Goal: Task Accomplishment & Management: Use online tool/utility

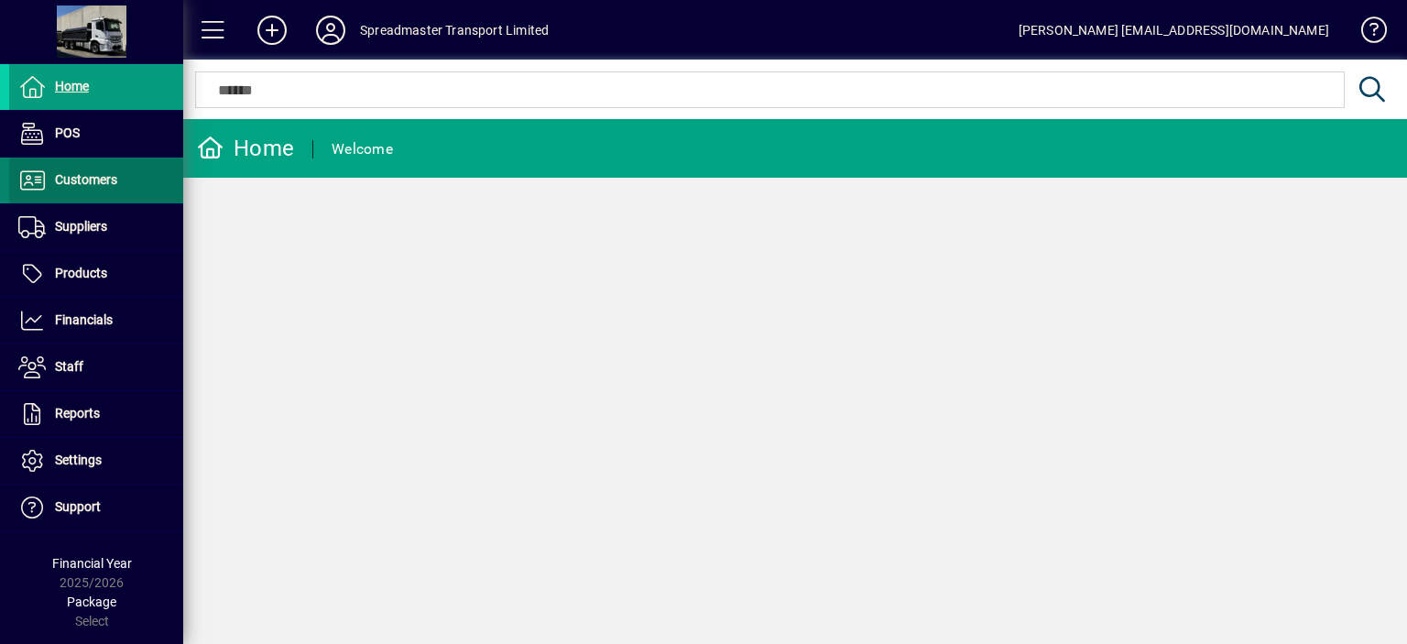
click at [88, 180] on span "Customers" at bounding box center [86, 179] width 62 height 15
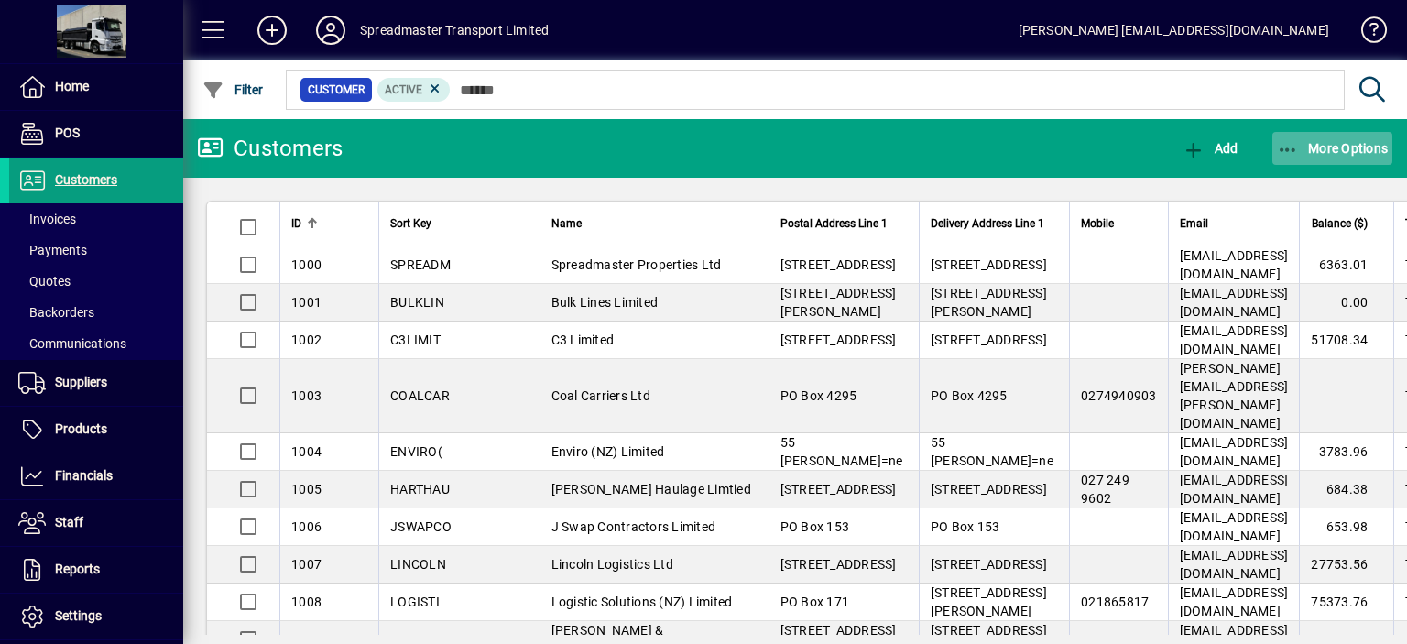
click at [1327, 147] on span "More Options" at bounding box center [1332, 148] width 112 height 15
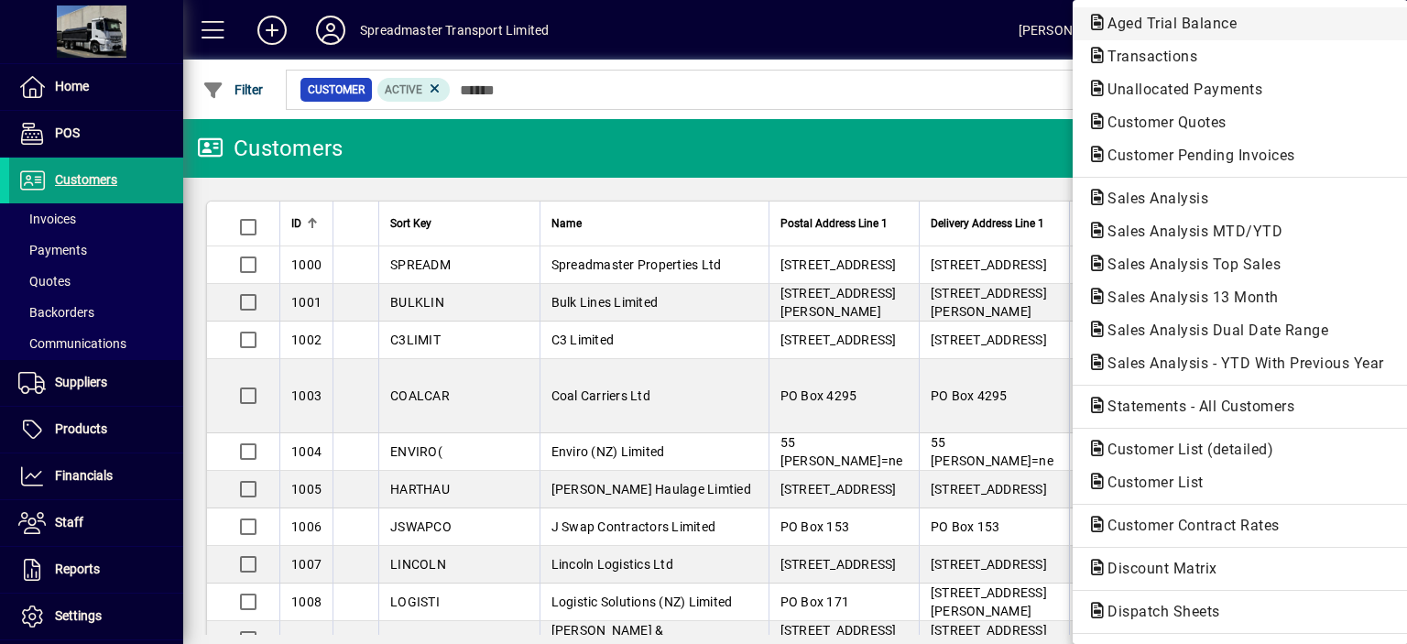
click at [1111, 26] on span "Aged Trial Balance" at bounding box center [1166, 23] width 158 height 17
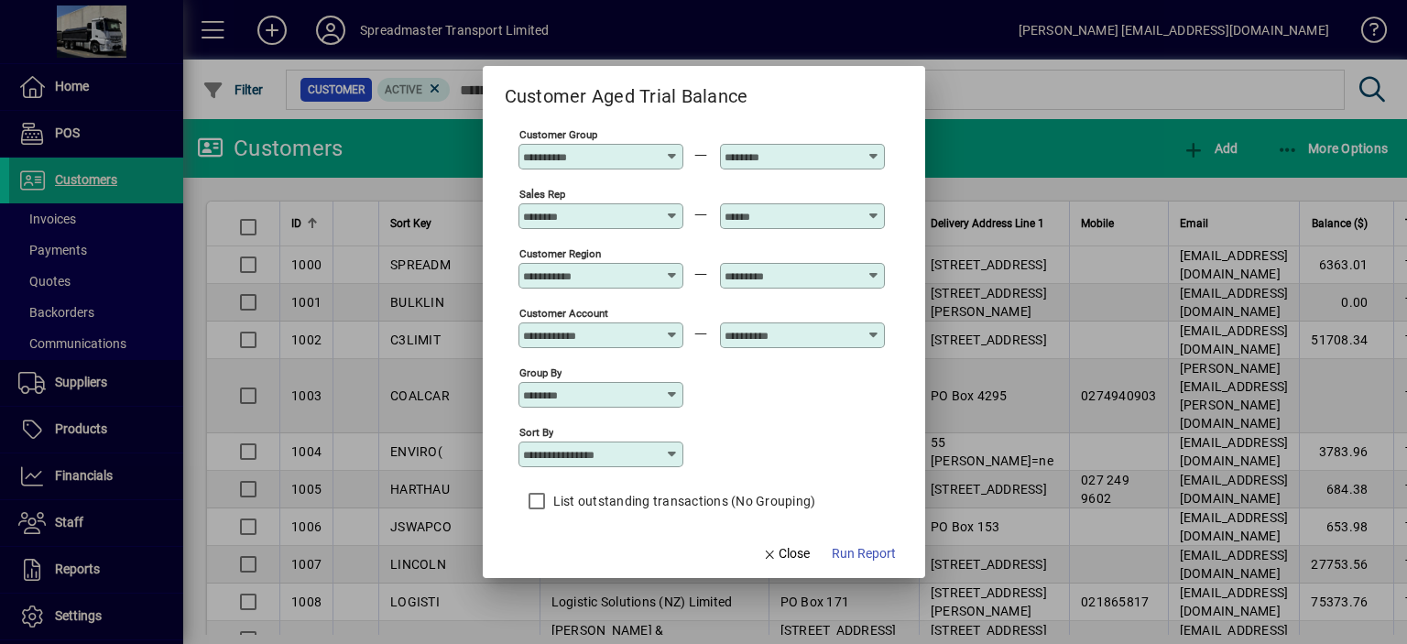
scroll to position [136, 0]
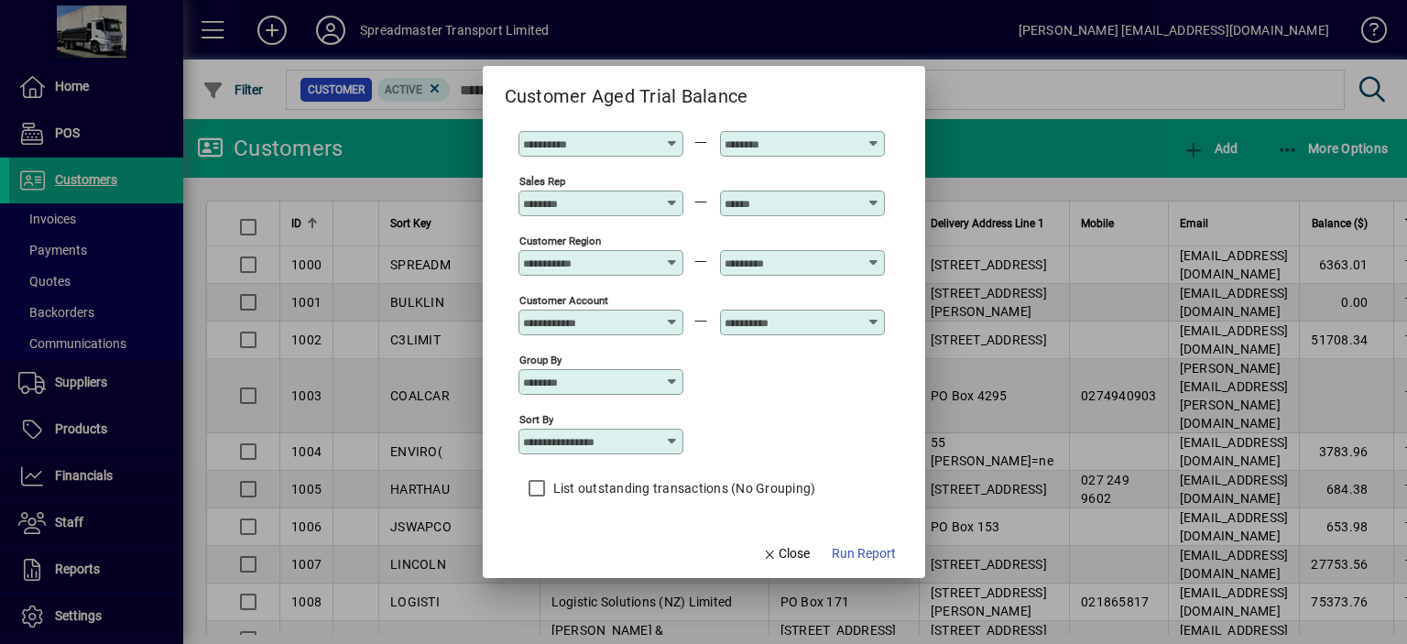
click at [668, 440] on icon at bounding box center [672, 441] width 15 height 15
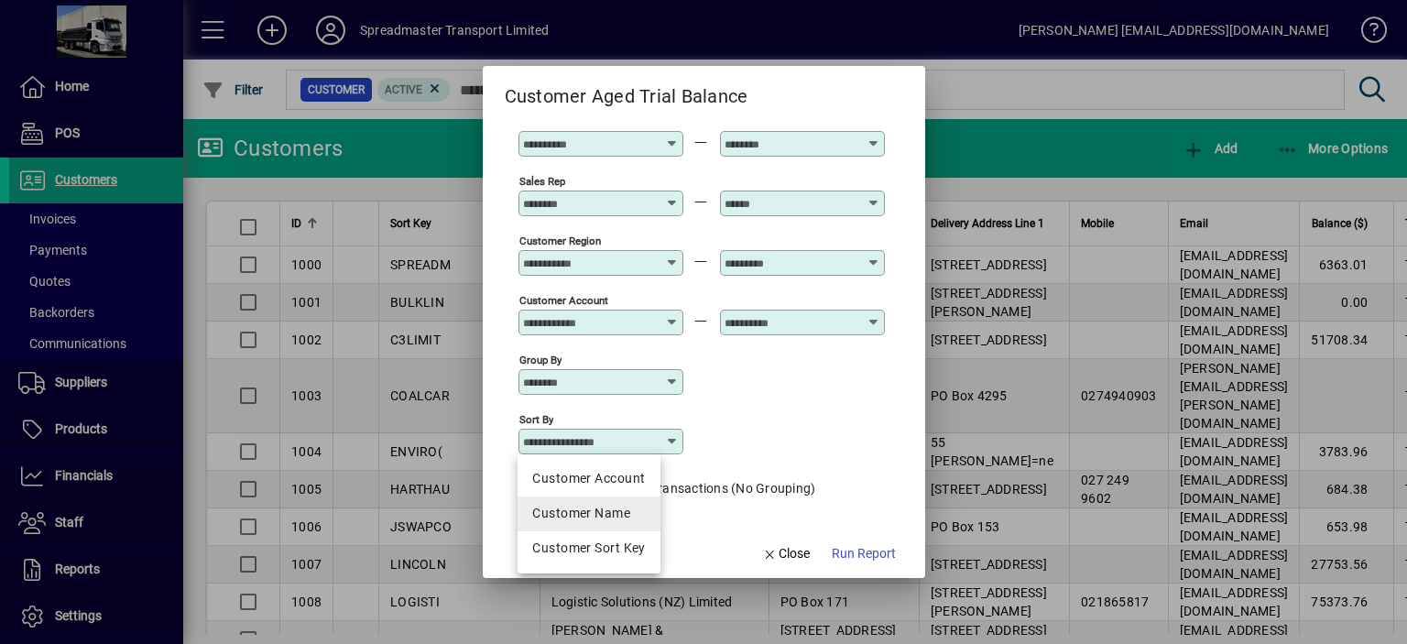
click at [625, 510] on div "Customer Name" at bounding box center [588, 513] width 113 height 19
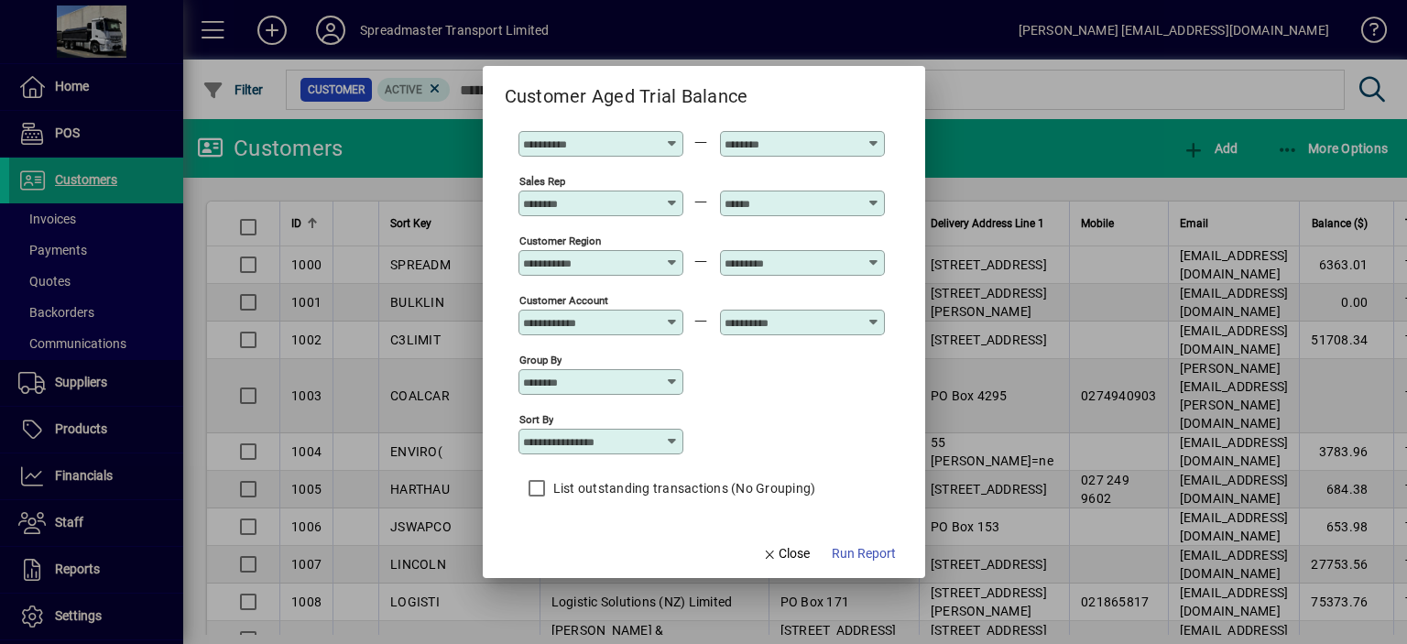
type input "**********"
click at [850, 549] on span "Run Report" at bounding box center [863, 553] width 64 height 19
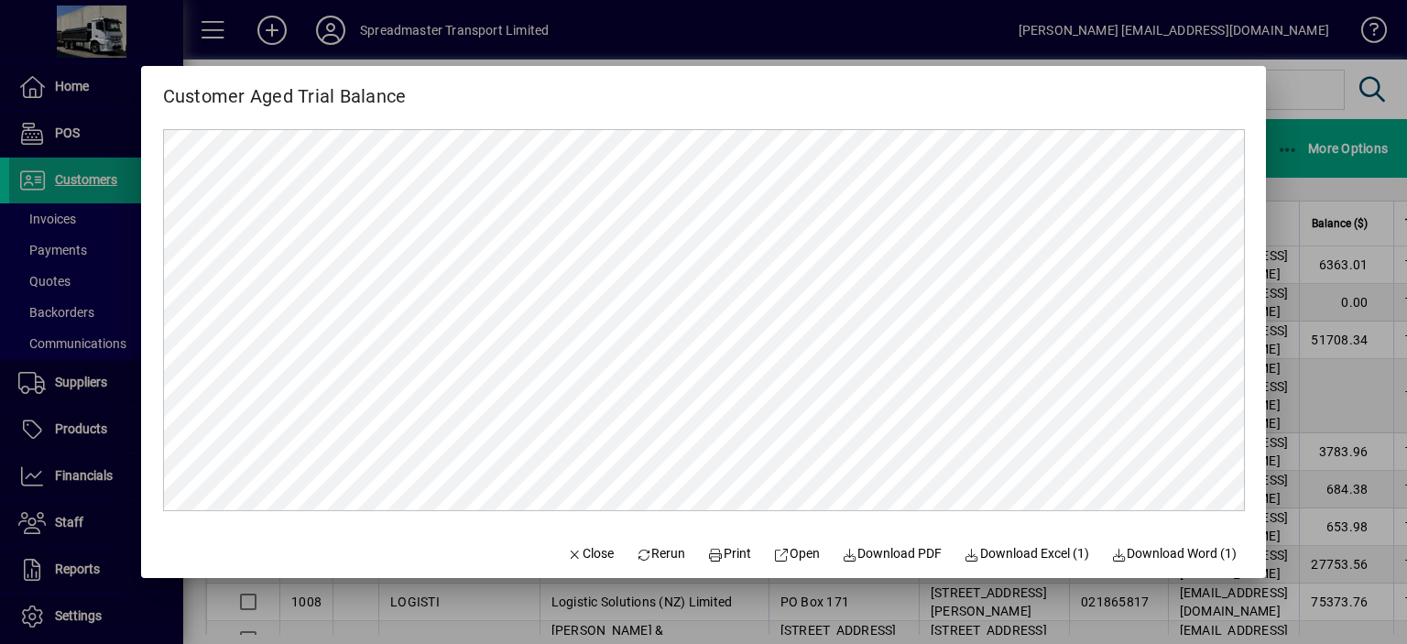
scroll to position [0, 0]
click at [573, 552] on span "Close" at bounding box center [590, 553] width 48 height 19
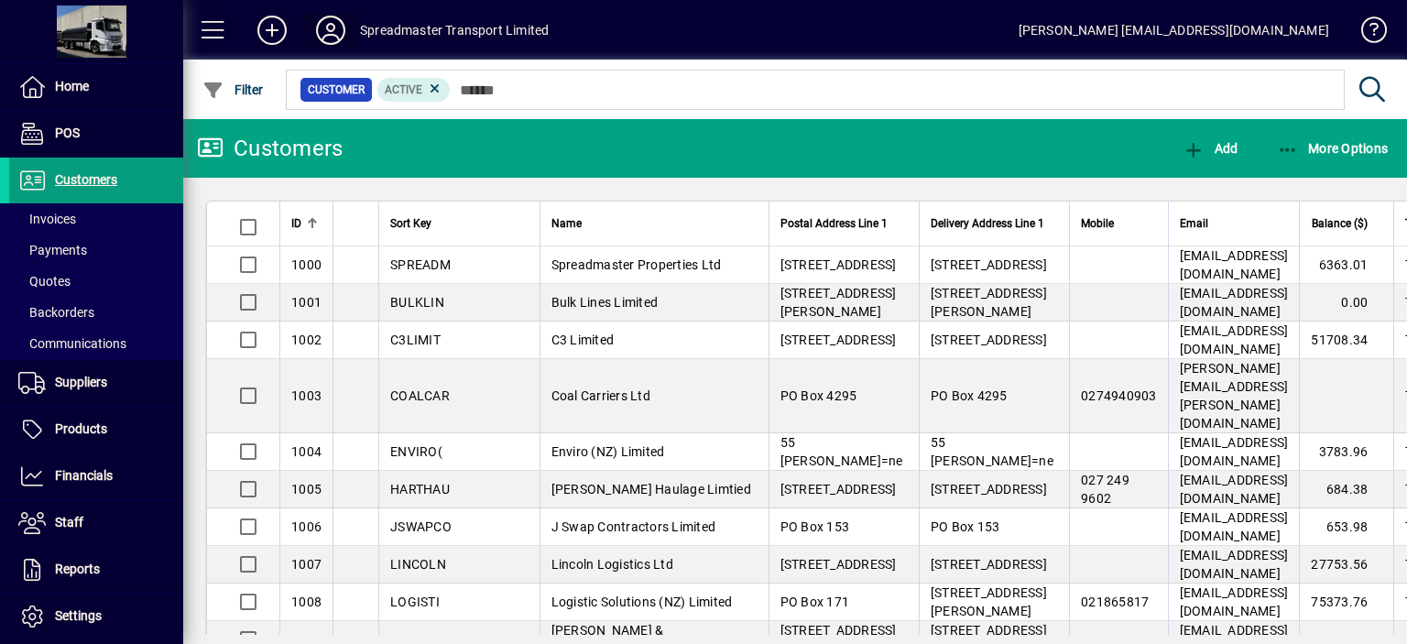
click at [323, 33] on icon at bounding box center [330, 30] width 37 height 29
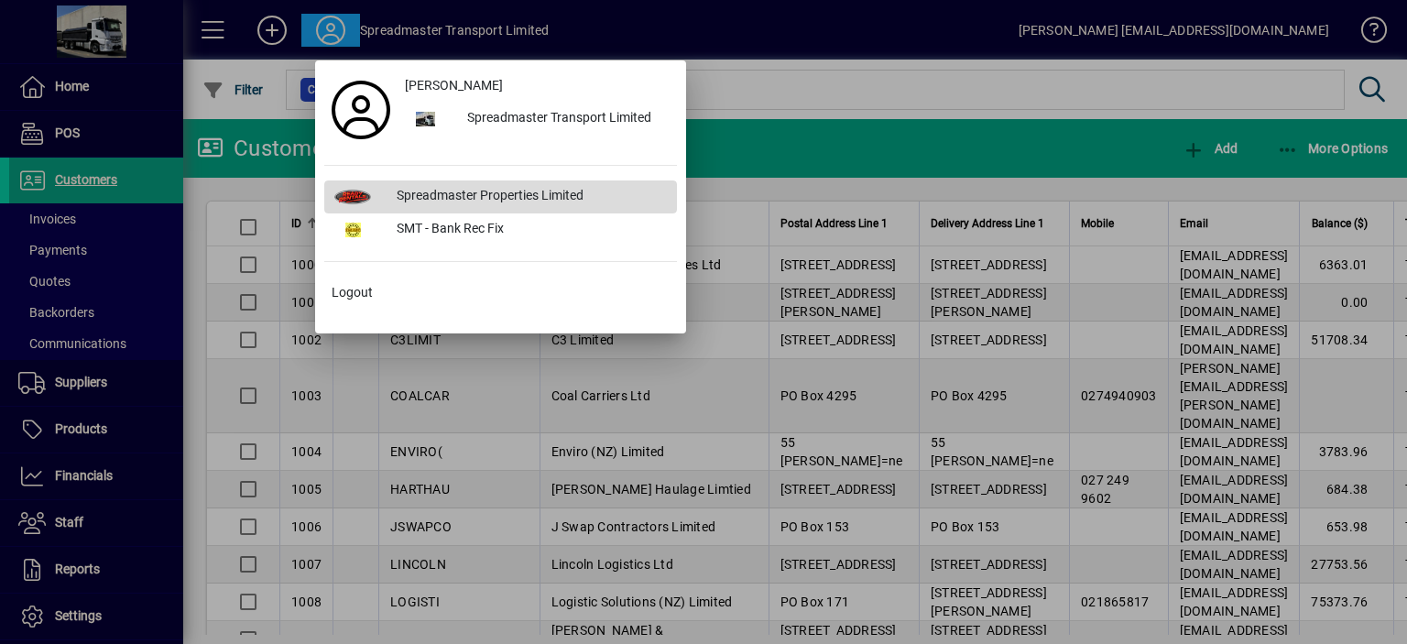
click at [458, 193] on div "Spreadmaster Properties Limited" at bounding box center [529, 196] width 295 height 33
